Goal: Information Seeking & Learning: Learn about a topic

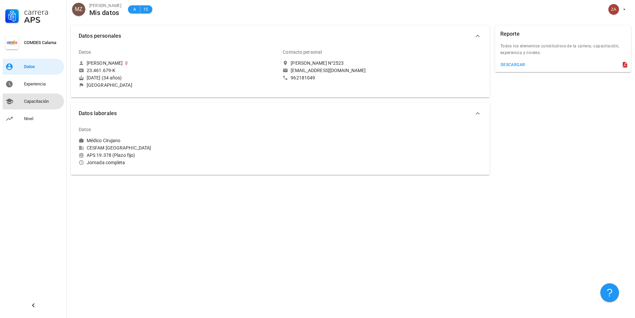
click at [40, 99] on div "Capacitación" at bounding box center [42, 101] width 37 height 5
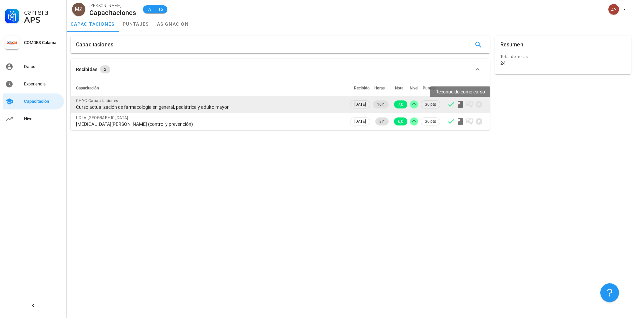
click at [461, 105] on icon at bounding box center [460, 104] width 5 height 7
click at [467, 104] on icon at bounding box center [469, 104] width 7 height 6
click at [468, 104] on icon at bounding box center [469, 104] width 7 height 6
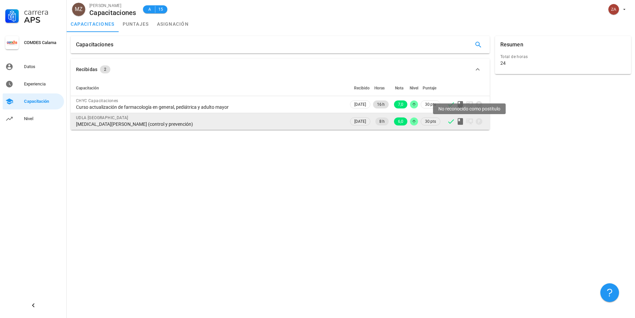
click at [468, 124] on icon at bounding box center [470, 121] width 8 height 8
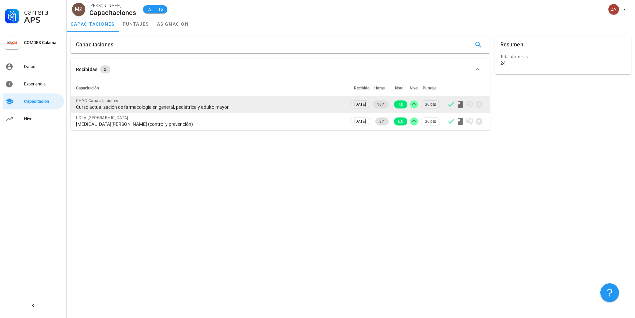
click at [181, 107] on div "Curso actualización de farmacología en general, pediátrica y adulto mayor" at bounding box center [209, 107] width 267 height 6
click at [265, 103] on div "CHYC Capacitaciones" at bounding box center [209, 100] width 267 height 7
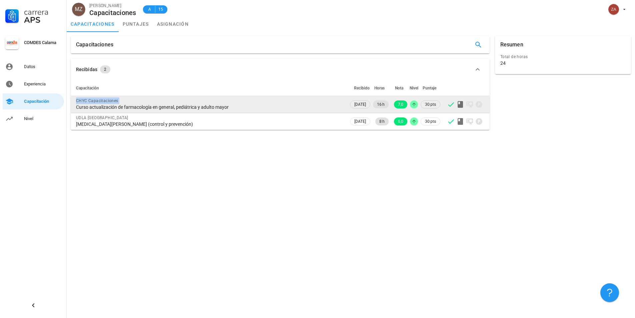
click at [265, 103] on div "CHYC Capacitaciones" at bounding box center [209, 100] width 267 height 7
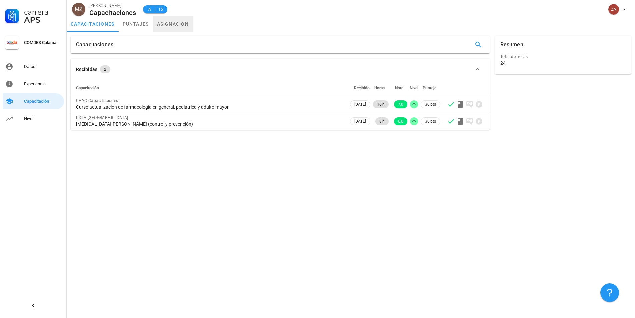
click at [167, 21] on link "asignación" at bounding box center [173, 24] width 40 height 16
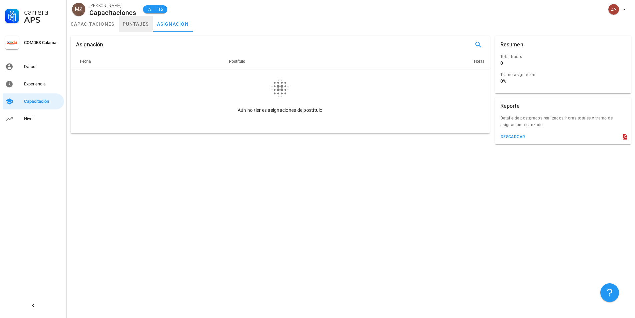
click at [144, 21] on link "puntajes" at bounding box center [136, 24] width 34 height 16
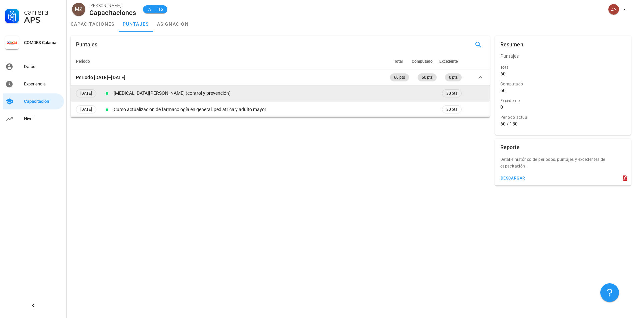
click at [148, 86] on td "[MEDICAL_DATA][PERSON_NAME] (control y prevención)" at bounding box center [276, 93] width 328 height 16
click at [144, 90] on td "[MEDICAL_DATA][PERSON_NAME] (control y prevención)" at bounding box center [276, 93] width 328 height 16
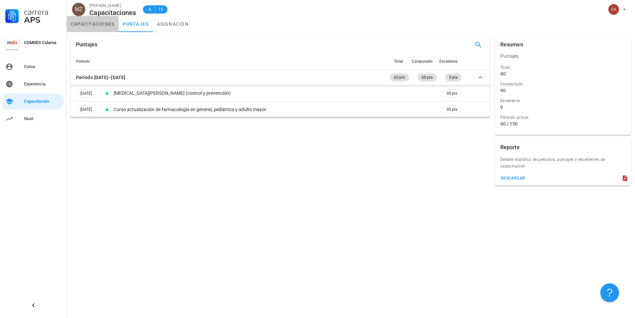
click at [101, 25] on link "capacitaciones" at bounding box center [93, 24] width 52 height 16
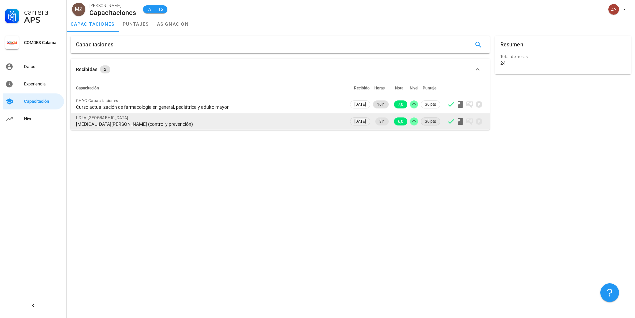
click at [428, 121] on span "30 pts" at bounding box center [430, 121] width 11 height 7
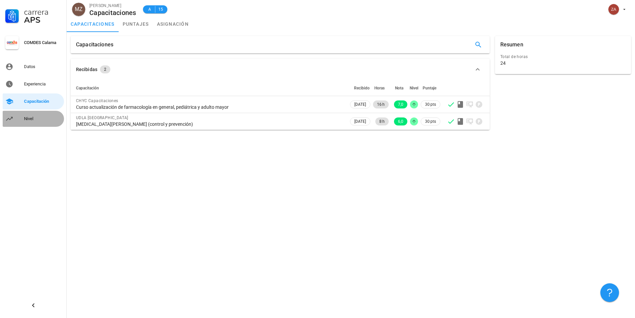
click at [26, 120] on div "Nivel" at bounding box center [42, 118] width 37 height 5
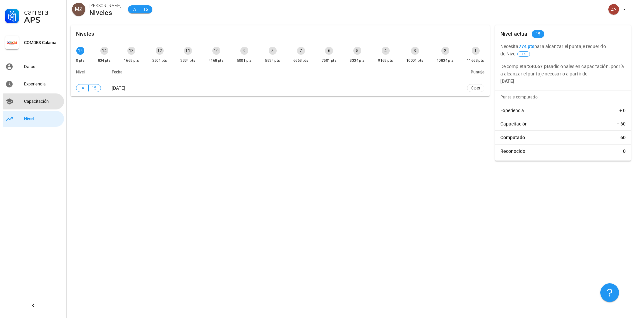
click at [40, 98] on div "Capacitación" at bounding box center [42, 101] width 37 height 11
